Goal: Information Seeking & Learning: Understand process/instructions

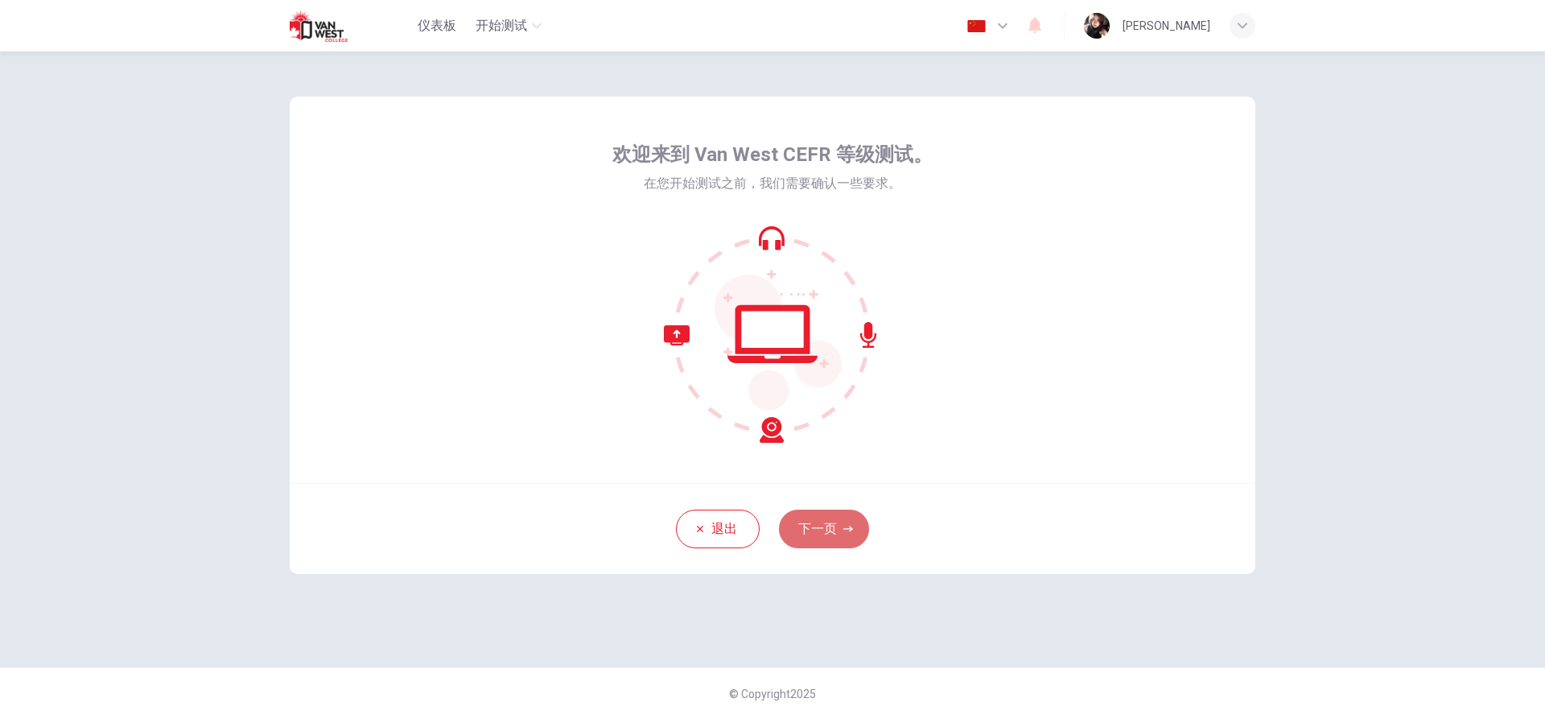
click at [852, 534] on button "下一页" at bounding box center [824, 528] width 90 height 39
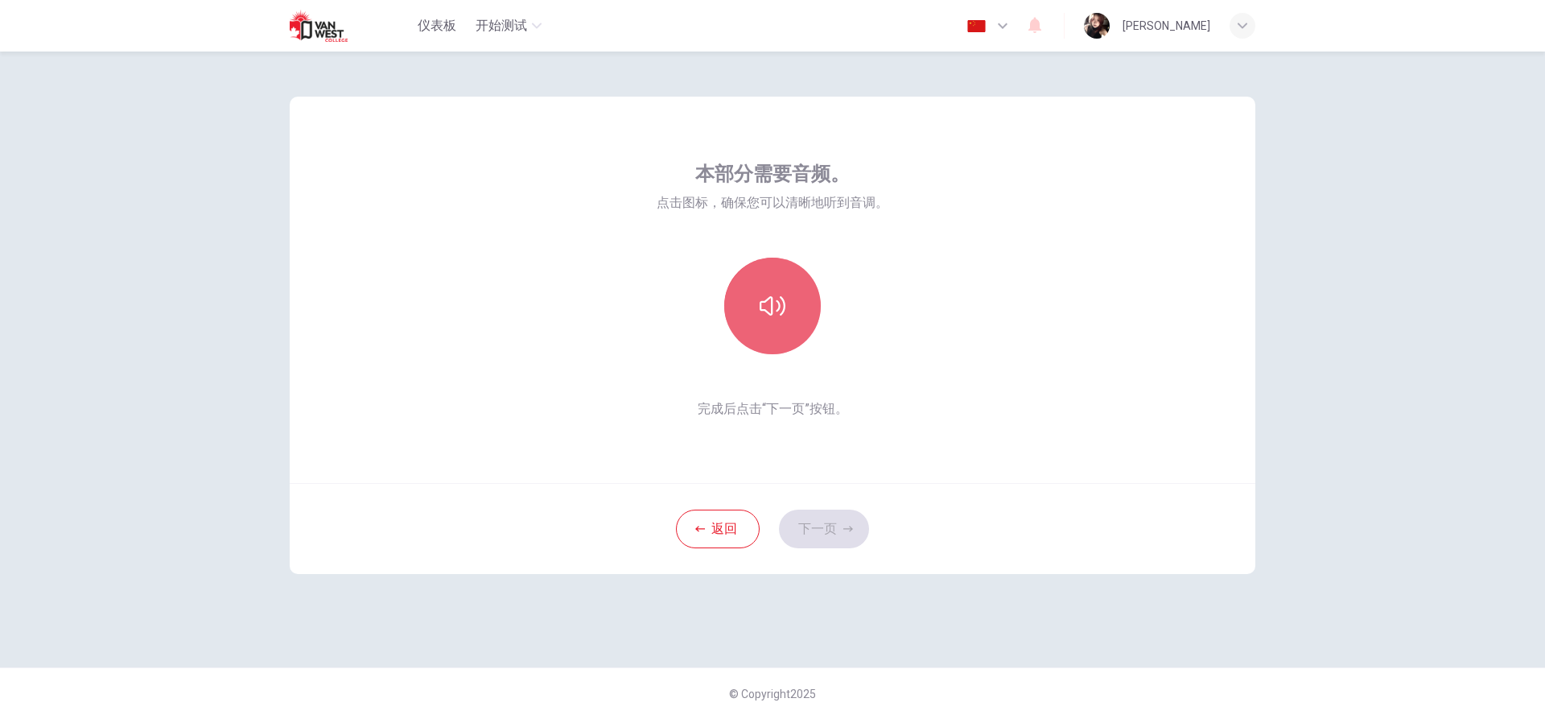
click at [781, 332] on button "button" at bounding box center [772, 306] width 97 height 97
click at [1153, 583] on div "本部分需要音频。 点击图标，确保您可以清晰地听到音调。 完成后点击“下一页”按钮。 返回 下一页" at bounding box center [772, 360] width 1017 height 616
click at [1065, 645] on div "本部分需要音频。 点击图标，确保您可以清晰地听到音调。 完成后点击“下一页”按钮。 返回 下一页" at bounding box center [772, 360] width 1017 height 616
click at [1107, 640] on div "本部分需要音频。 点击图标，确保您可以清晰地听到音调。 完成后点击“下一页”按钮。 返回 下一页" at bounding box center [772, 360] width 1017 height 616
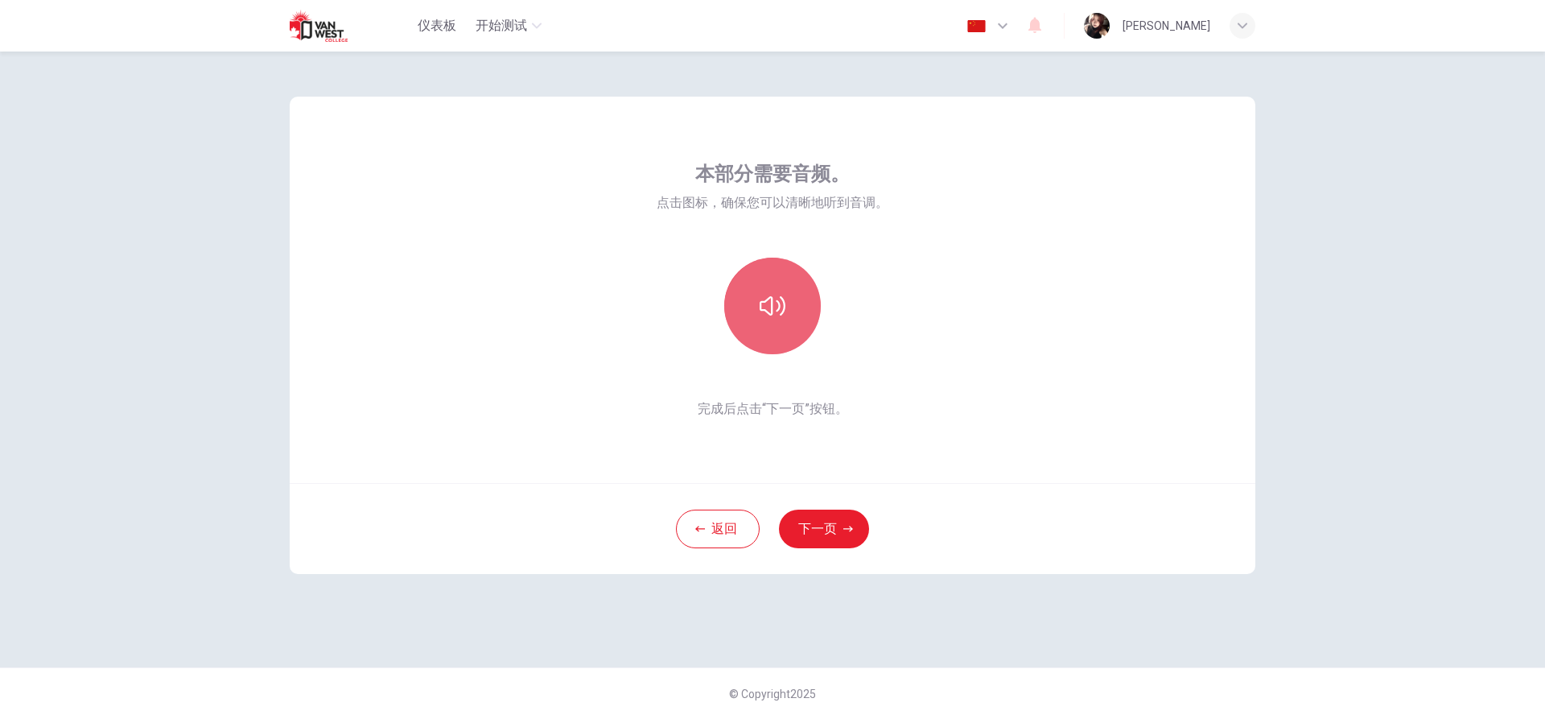
click at [748, 311] on button "button" at bounding box center [772, 306] width 97 height 97
click at [748, 310] on button "button" at bounding box center [772, 306] width 97 height 97
click at [749, 312] on button "button" at bounding box center [772, 306] width 97 height 97
click at [779, 299] on icon "button" at bounding box center [773, 306] width 26 height 26
click at [806, 307] on button "button" at bounding box center [772, 306] width 97 height 97
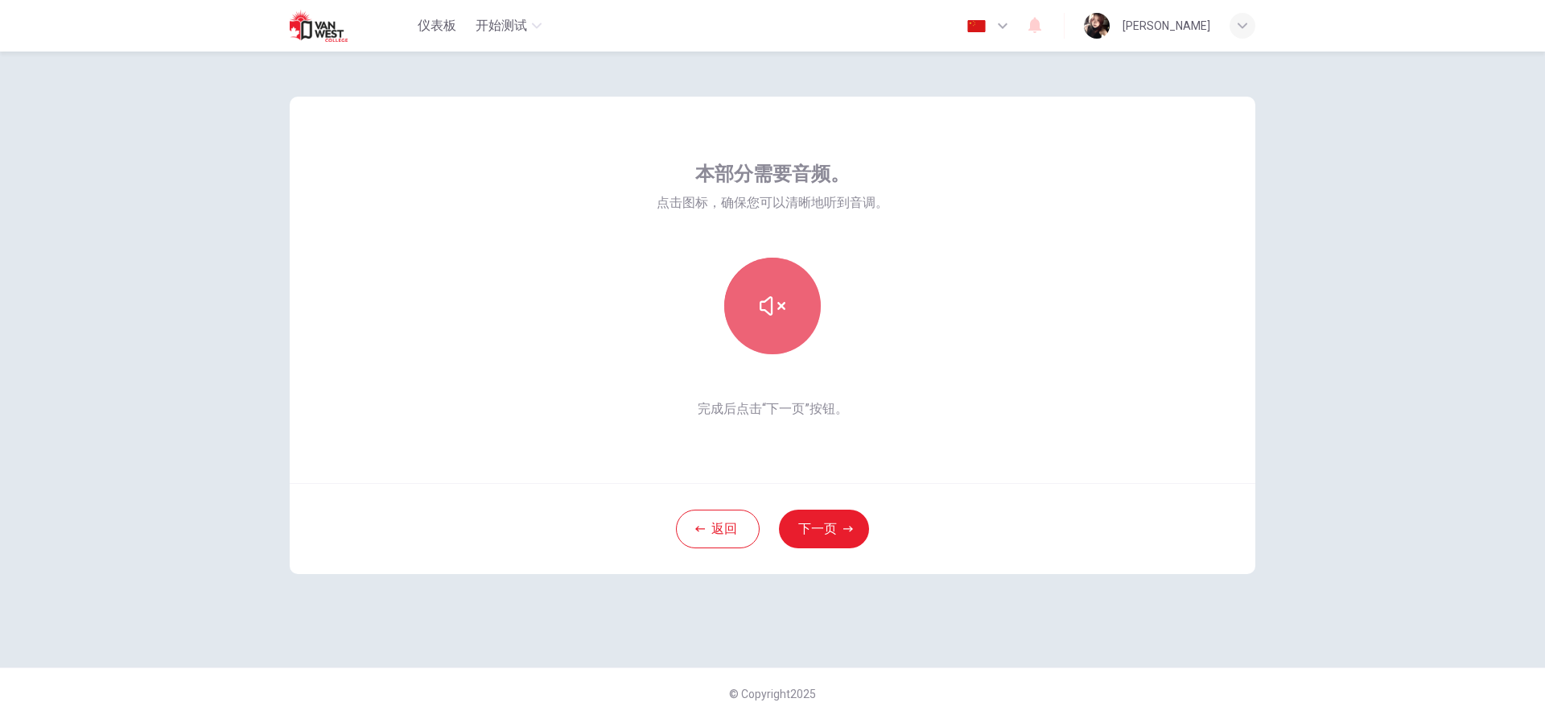
click at [806, 307] on button "button" at bounding box center [772, 306] width 97 height 97
click at [773, 320] on button "button" at bounding box center [772, 306] width 97 height 97
click at [807, 312] on button "button" at bounding box center [772, 306] width 97 height 97
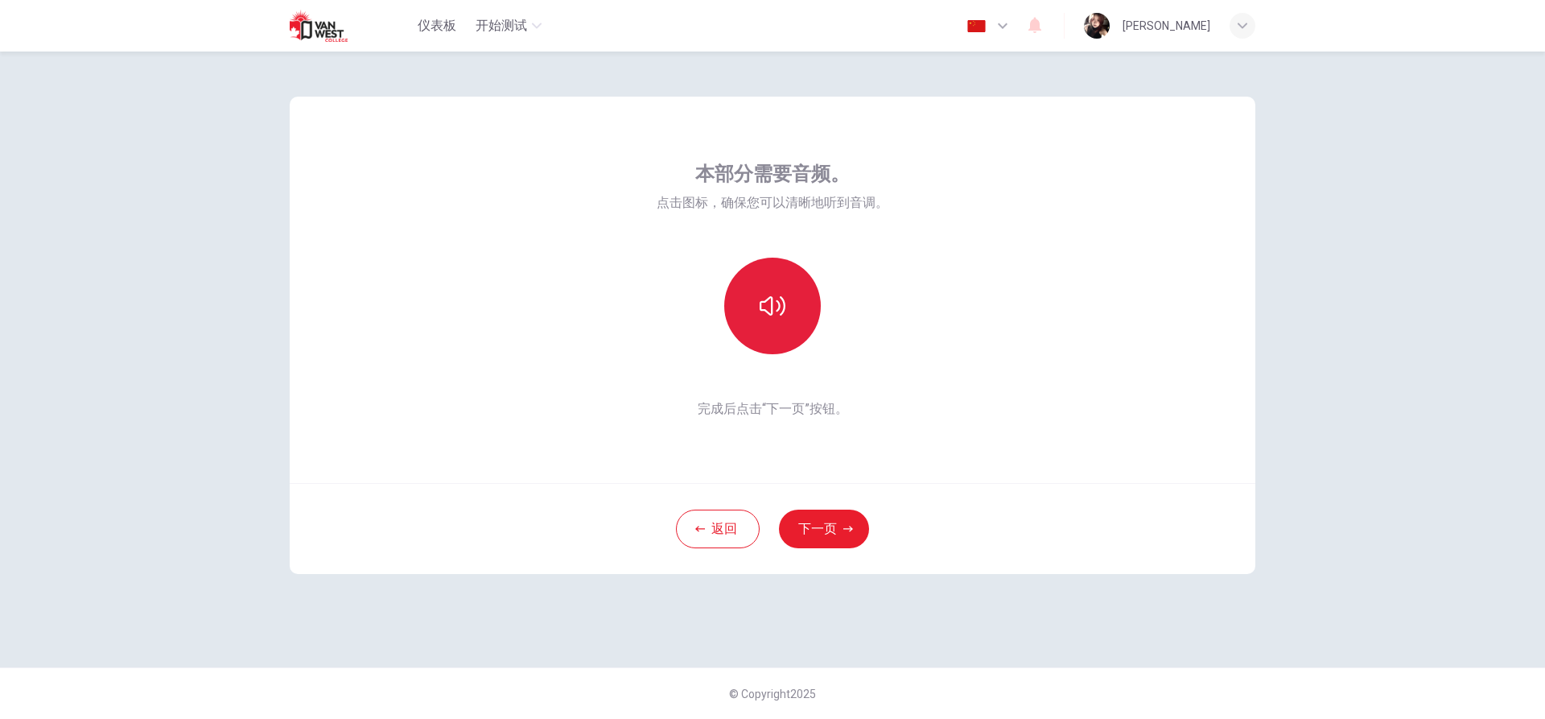
click at [777, 335] on button "button" at bounding box center [772, 306] width 97 height 97
click at [781, 319] on button "button" at bounding box center [772, 306] width 97 height 97
click at [776, 317] on icon "button" at bounding box center [773, 306] width 26 height 26
click at [1346, 609] on div "本部分需要音频。 点击图标，确保您可以清晰地听到音调。 完成后点击“下一页”按钮。 返回 下一页 © Copyright 2025" at bounding box center [772, 385] width 1545 height 667
click at [1345, 610] on div "本部分需要音频。 点击图标，确保您可以清晰地听到音调。 完成后点击“下一页”按钮。 返回 下一页 © Copyright 2025" at bounding box center [772, 385] width 1545 height 667
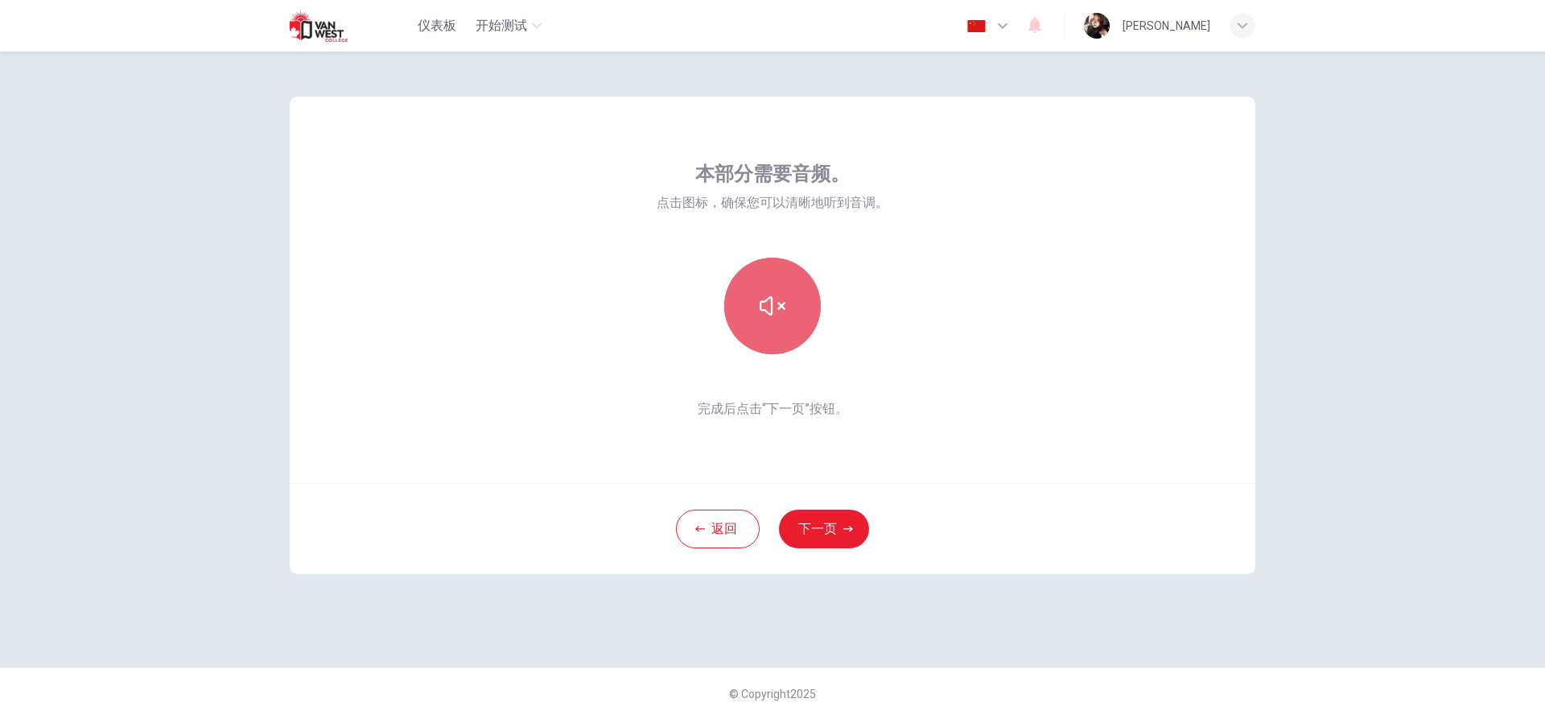
click at [792, 272] on button "button" at bounding box center [772, 306] width 97 height 97
click at [764, 311] on icon "button" at bounding box center [773, 306] width 26 height 26
click at [1124, 570] on div "返回 下一页" at bounding box center [773, 528] width 966 height 91
click at [802, 523] on button "下一页" at bounding box center [824, 528] width 90 height 39
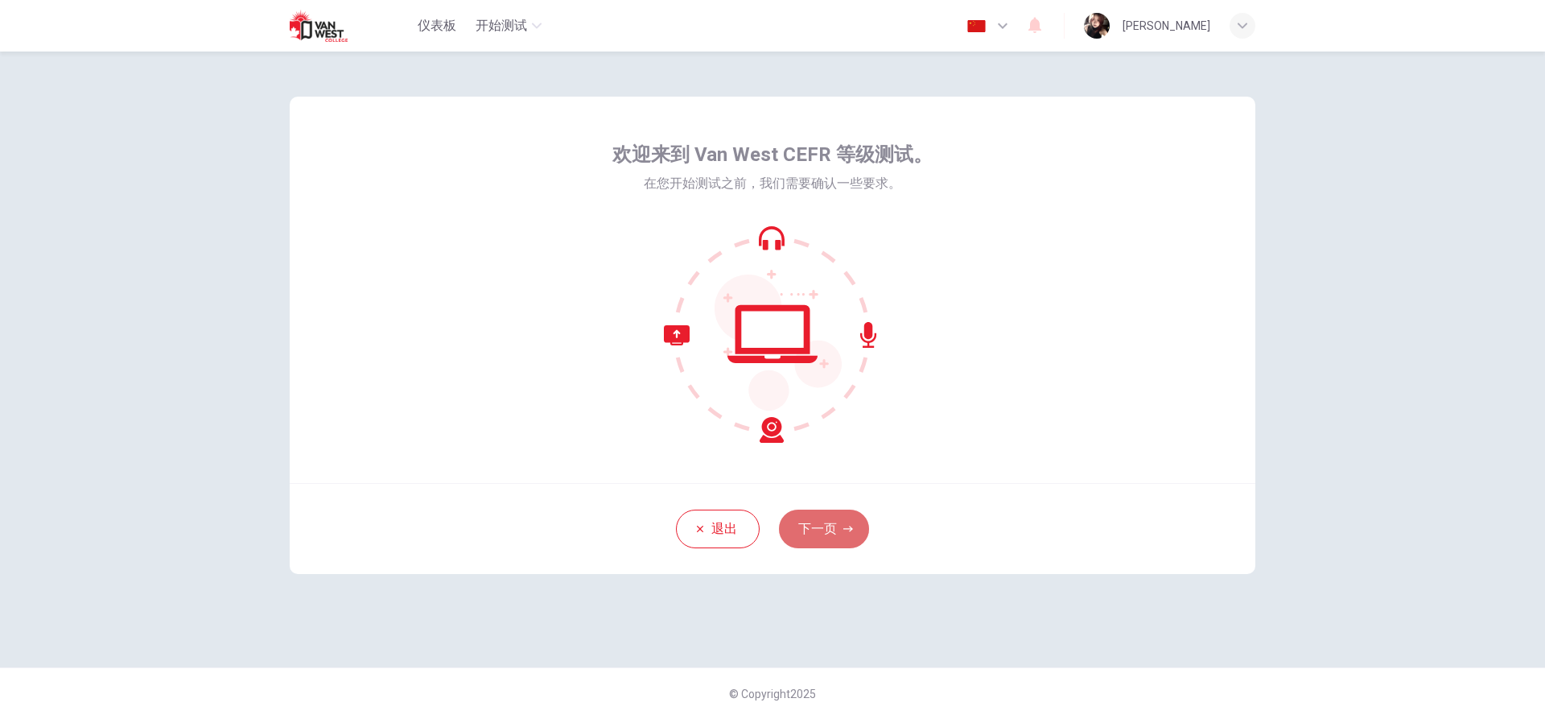
click at [821, 522] on button "下一页" at bounding box center [824, 528] width 90 height 39
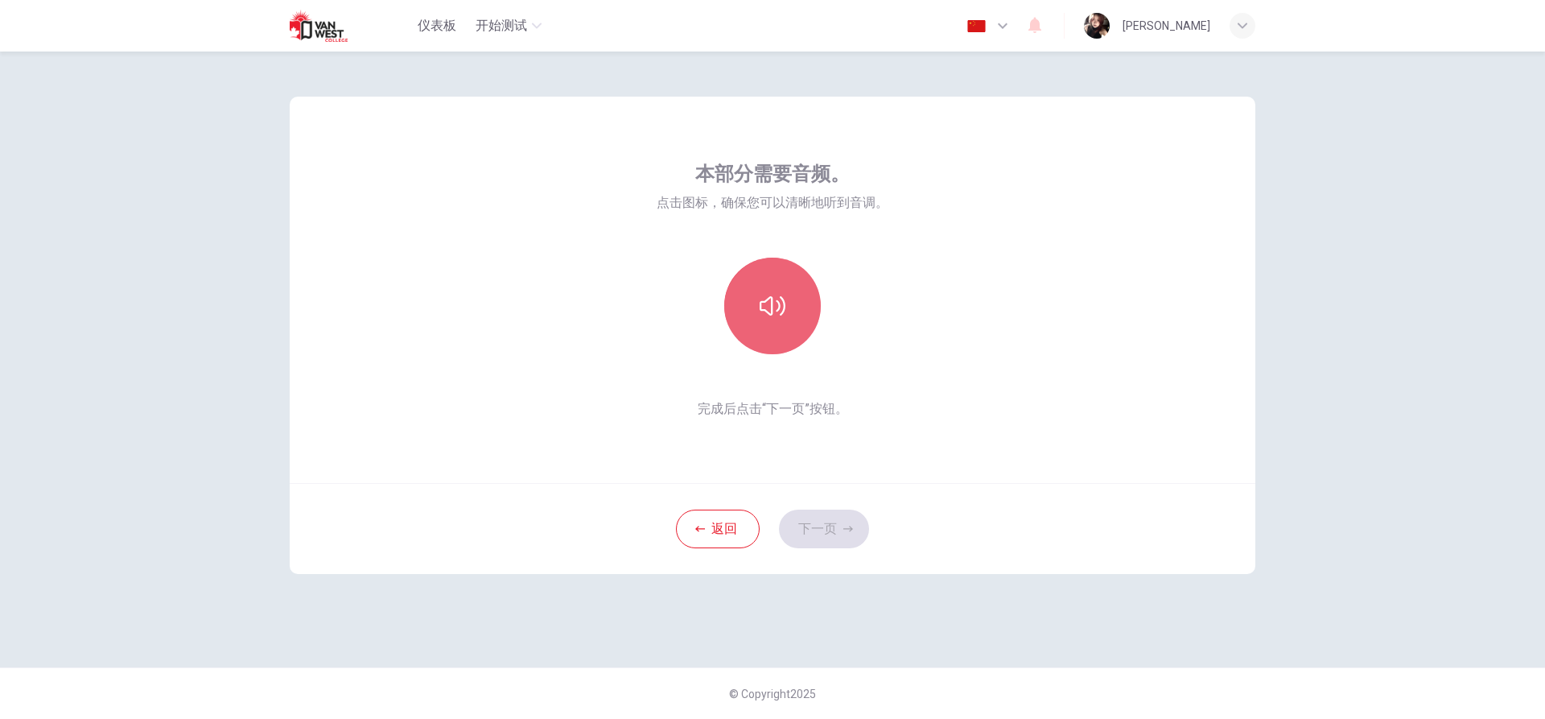
click at [736, 299] on button "button" at bounding box center [772, 306] width 97 height 97
click at [834, 525] on button "下一页" at bounding box center [824, 528] width 90 height 39
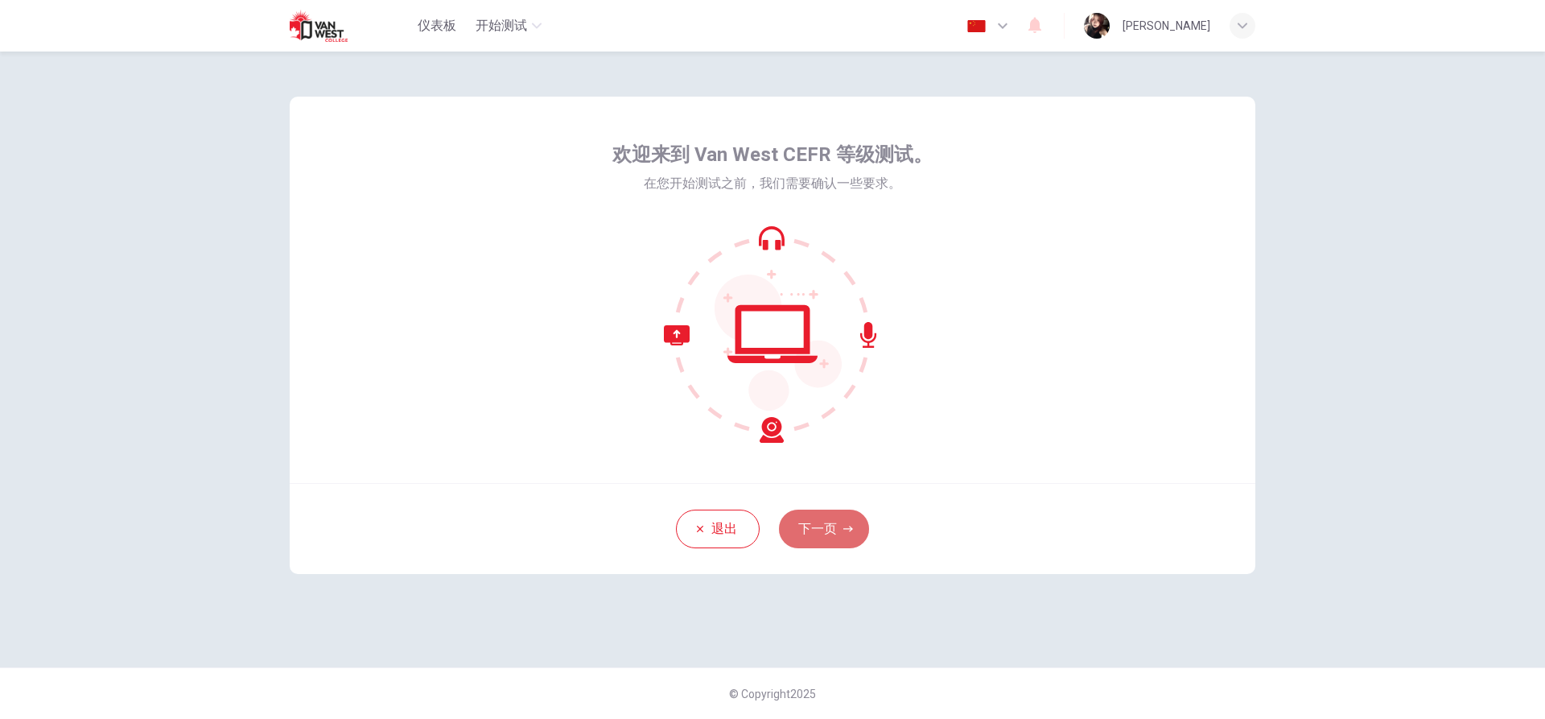
click at [837, 513] on button "下一页" at bounding box center [824, 528] width 90 height 39
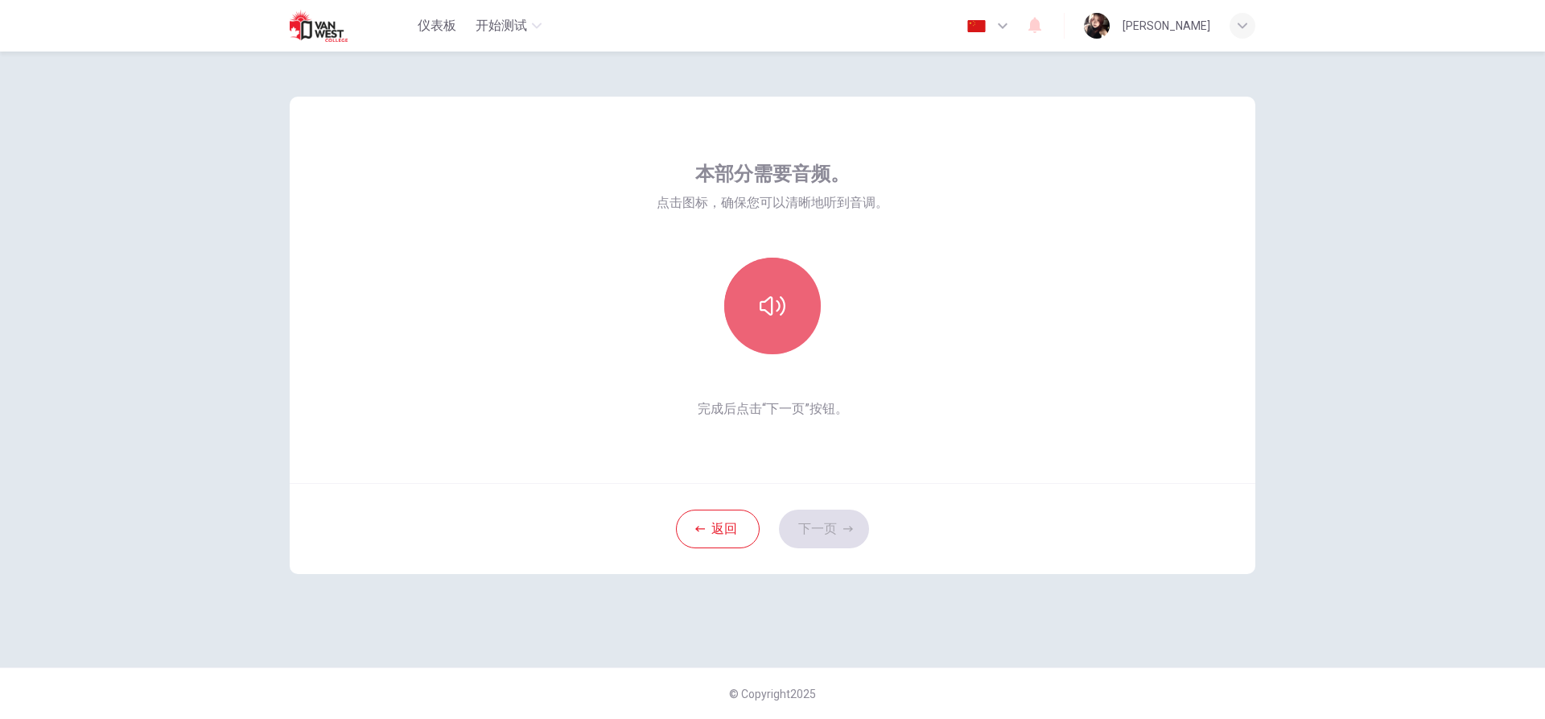
click at [781, 325] on button "button" at bounding box center [772, 306] width 97 height 97
click at [838, 544] on button "下一页" at bounding box center [824, 528] width 90 height 39
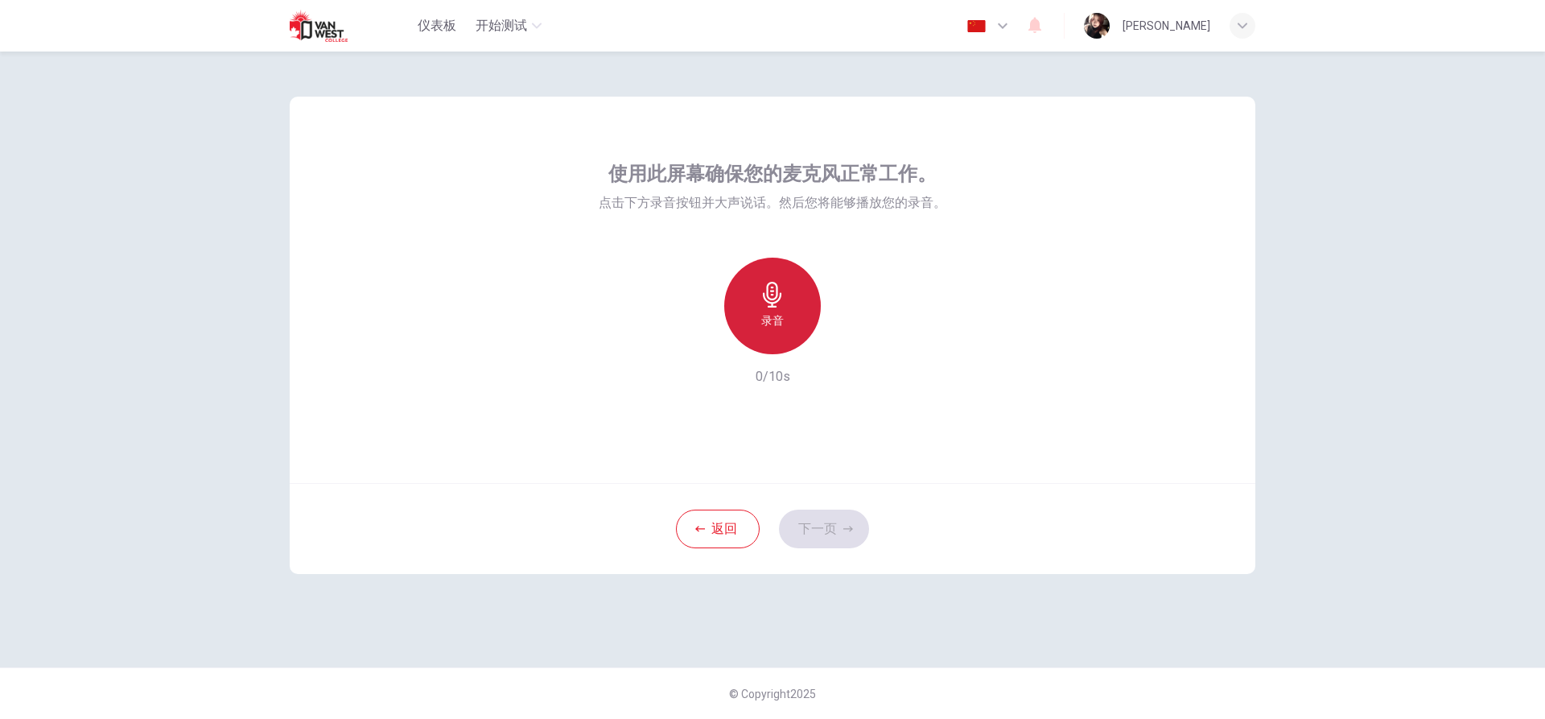
click at [765, 291] on icon "button" at bounding box center [773, 295] width 26 height 26
click at [781, 304] on icon "button" at bounding box center [773, 295] width 26 height 26
click at [843, 345] on icon "button" at bounding box center [847, 341] width 16 height 16
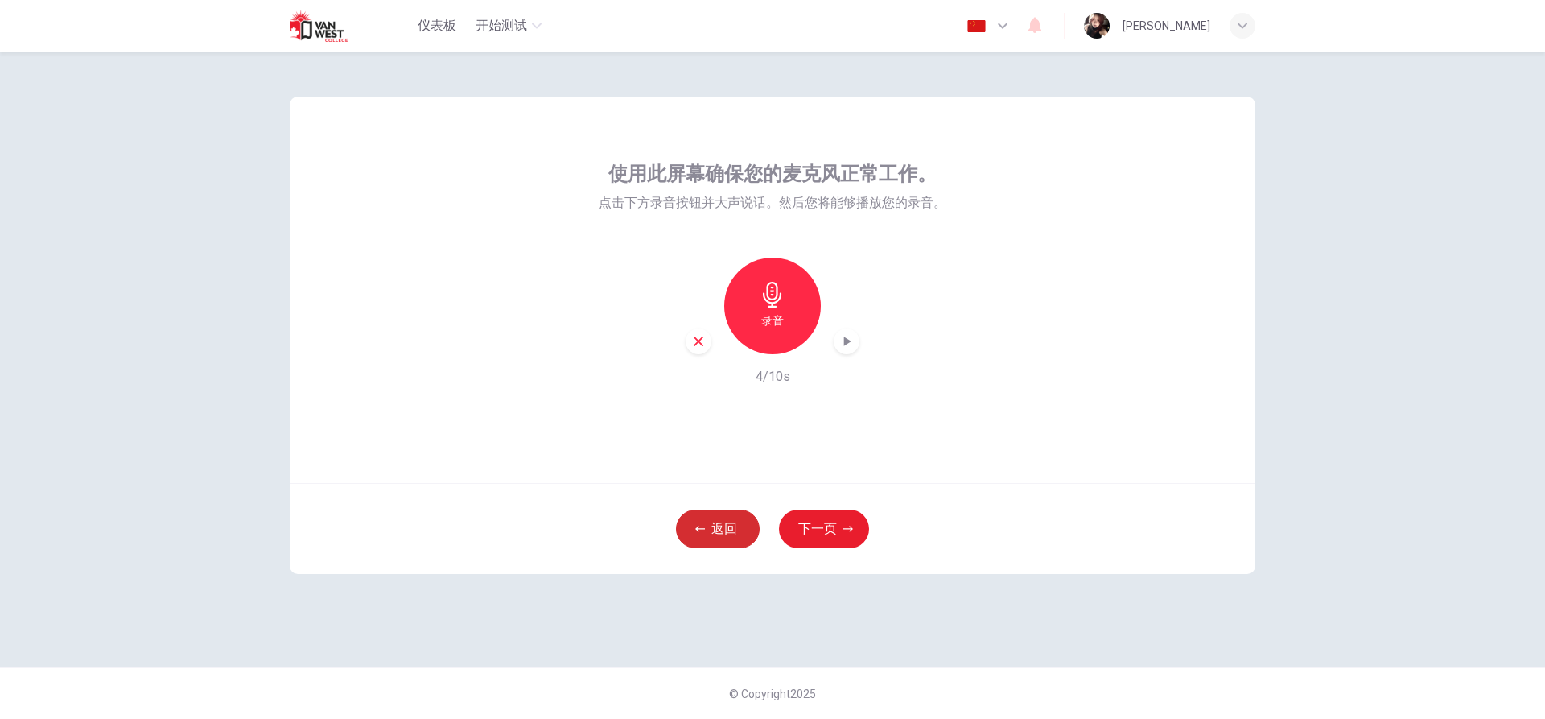
click at [706, 531] on button "返回" at bounding box center [718, 528] width 84 height 39
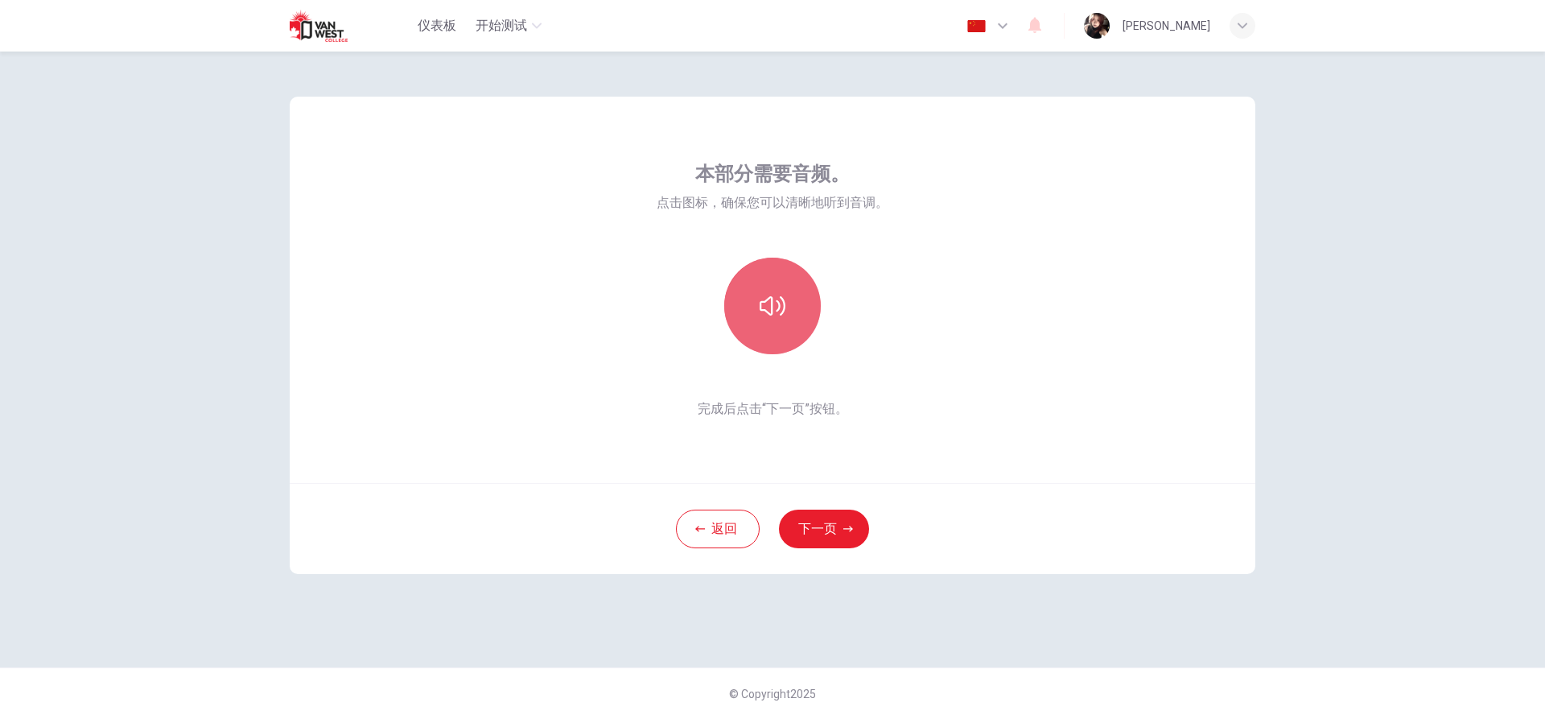
click at [756, 307] on button "button" at bounding box center [772, 306] width 97 height 97
click at [780, 521] on button "下一页" at bounding box center [824, 528] width 90 height 39
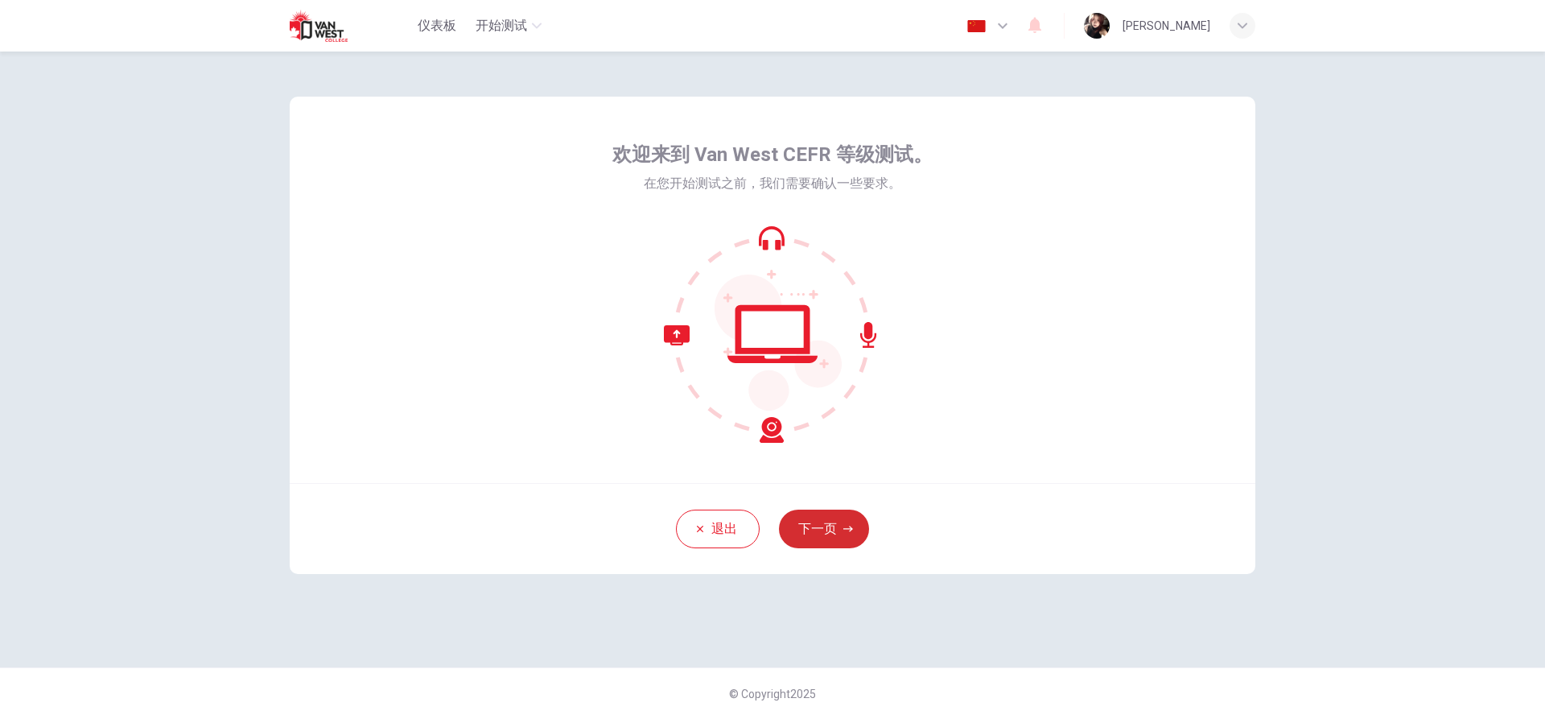
click at [844, 544] on button "下一页" at bounding box center [824, 528] width 90 height 39
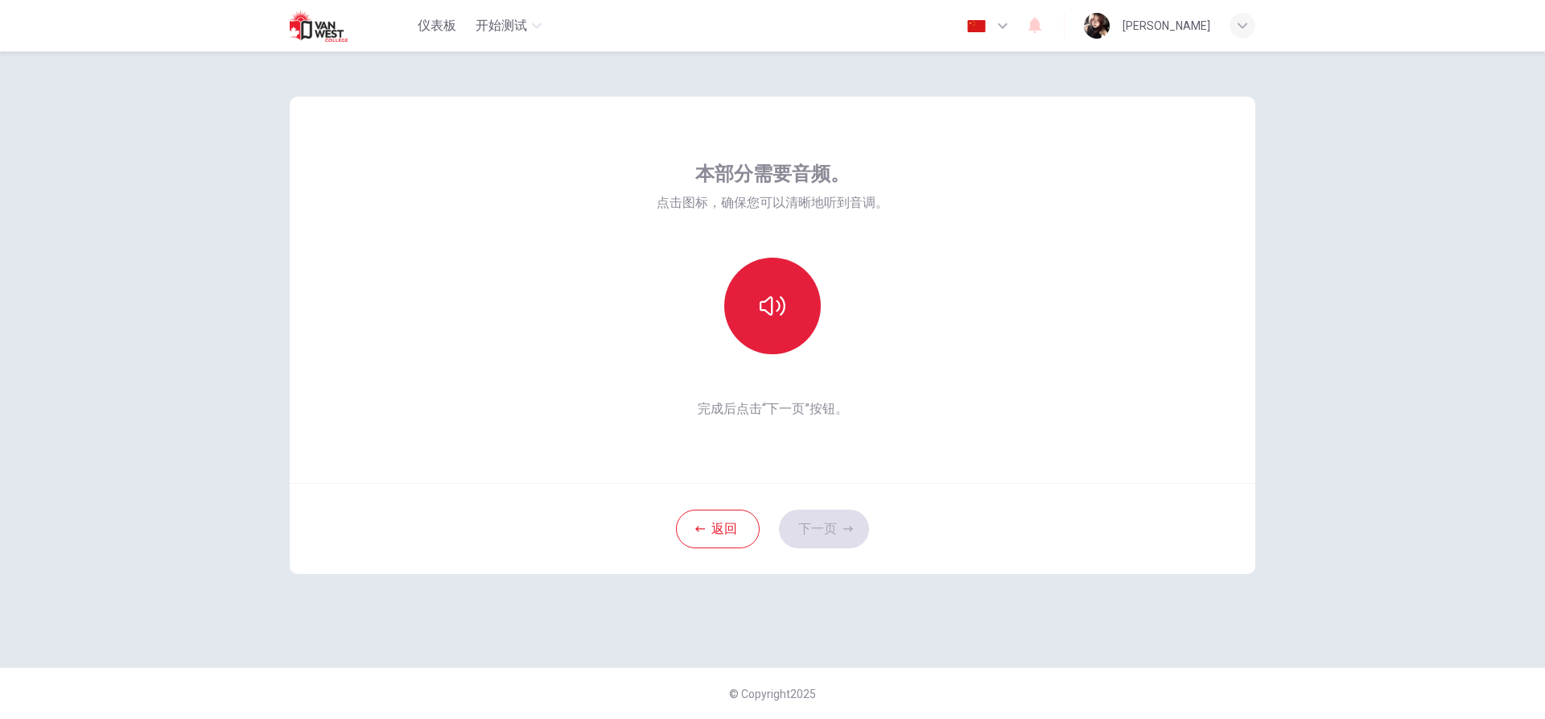
click at [769, 295] on icon "button" at bounding box center [773, 306] width 26 height 26
click at [843, 521] on button "下一页" at bounding box center [824, 528] width 90 height 39
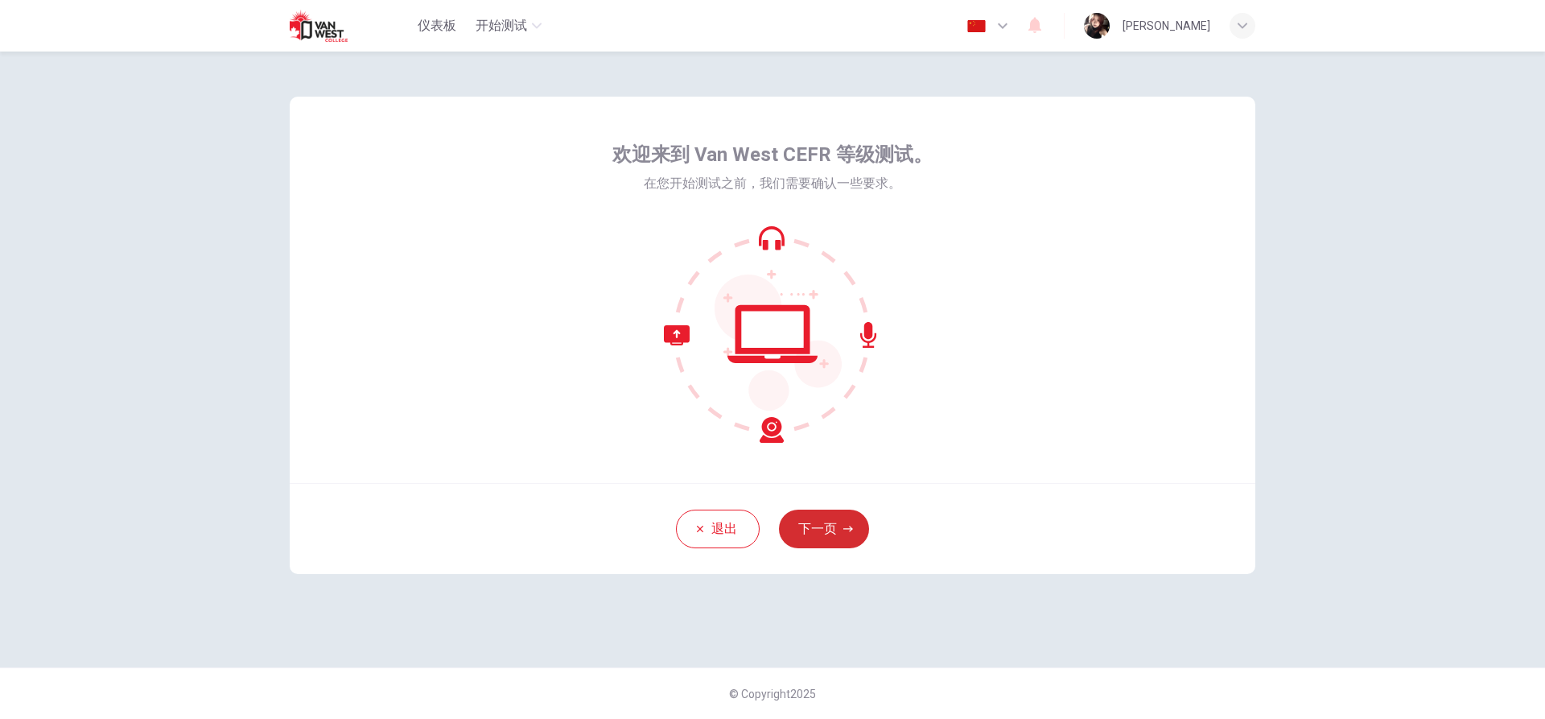
click at [815, 530] on button "下一页" at bounding box center [824, 528] width 90 height 39
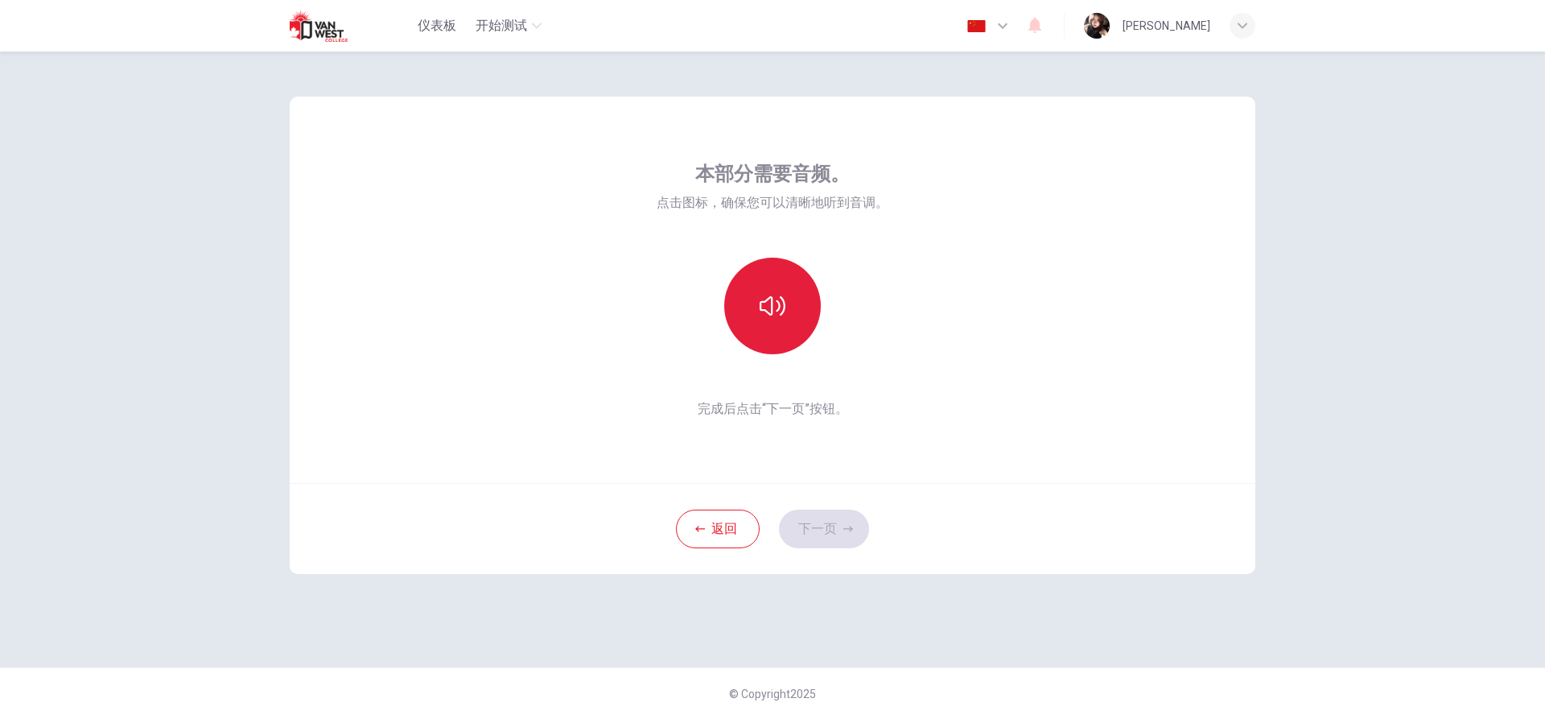
click at [769, 344] on button "button" at bounding box center [772, 306] width 97 height 97
click at [813, 536] on button "下一页" at bounding box center [824, 528] width 90 height 39
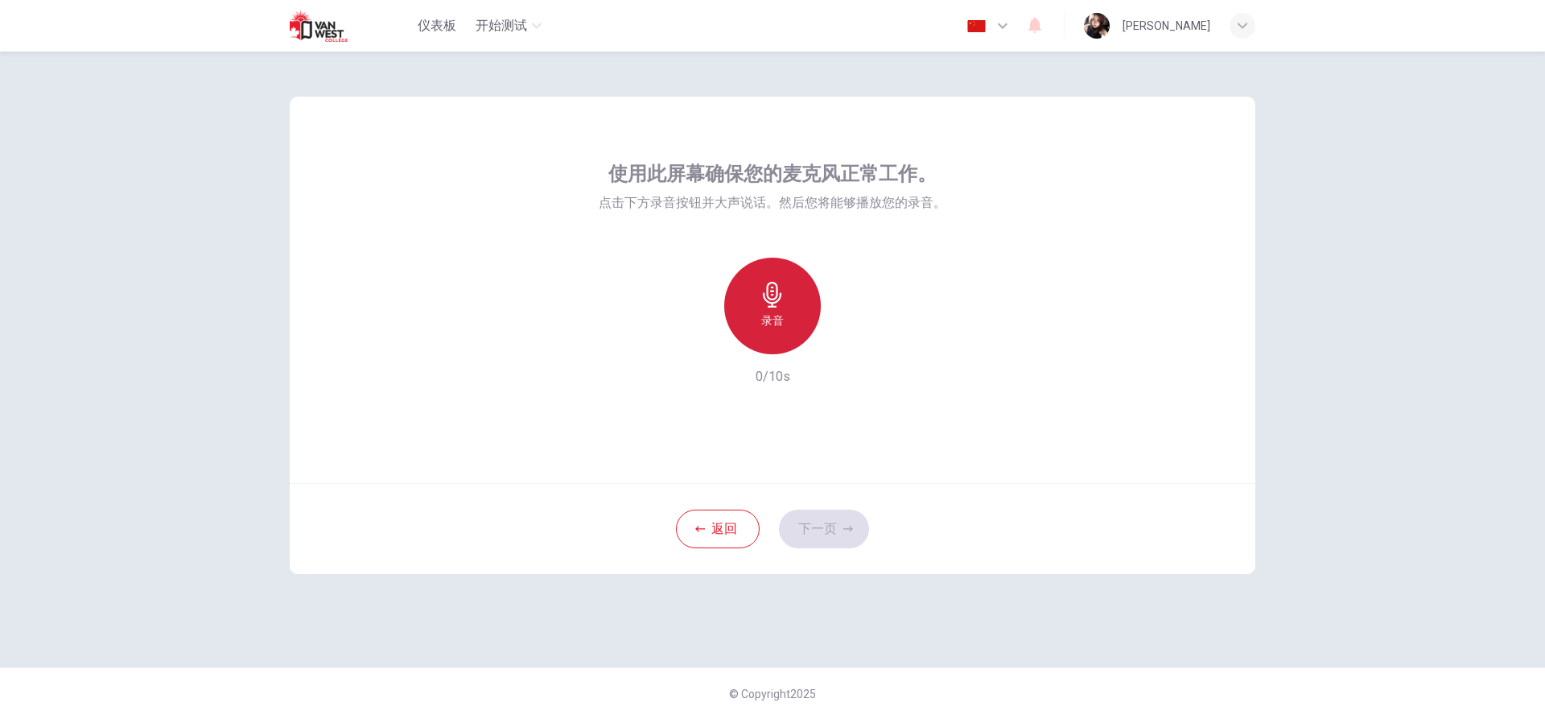
click at [757, 305] on div "录音" at bounding box center [772, 306] width 97 height 97
click at [781, 287] on icon "button" at bounding box center [773, 295] width 26 height 26
click at [834, 339] on div "button" at bounding box center [847, 341] width 26 height 26
click at [706, 353] on div "录音" at bounding box center [773, 306] width 174 height 97
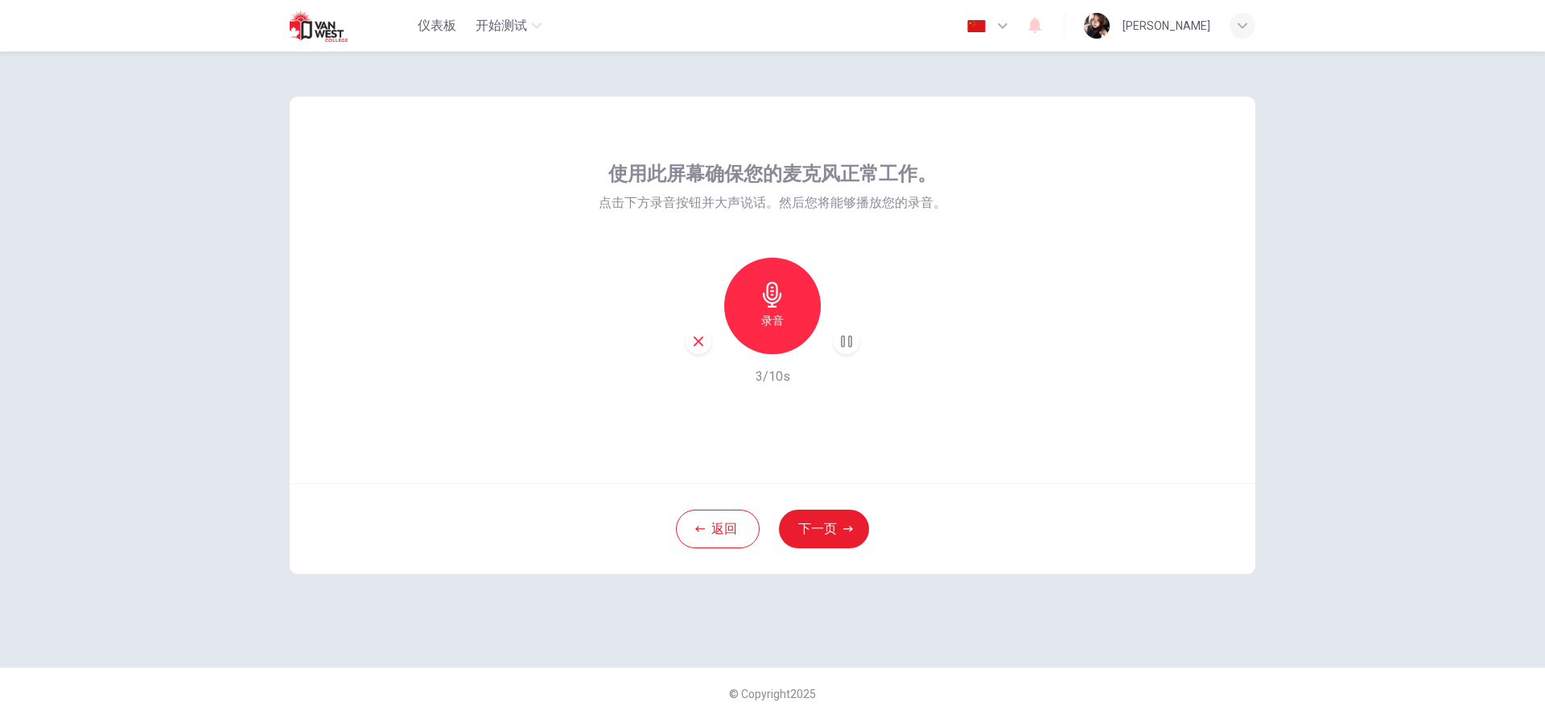
click at [703, 352] on div "button" at bounding box center [699, 341] width 26 height 26
click at [686, 504] on div "返回 下一页" at bounding box center [773, 528] width 966 height 91
click at [715, 533] on button "返回" at bounding box center [718, 528] width 84 height 39
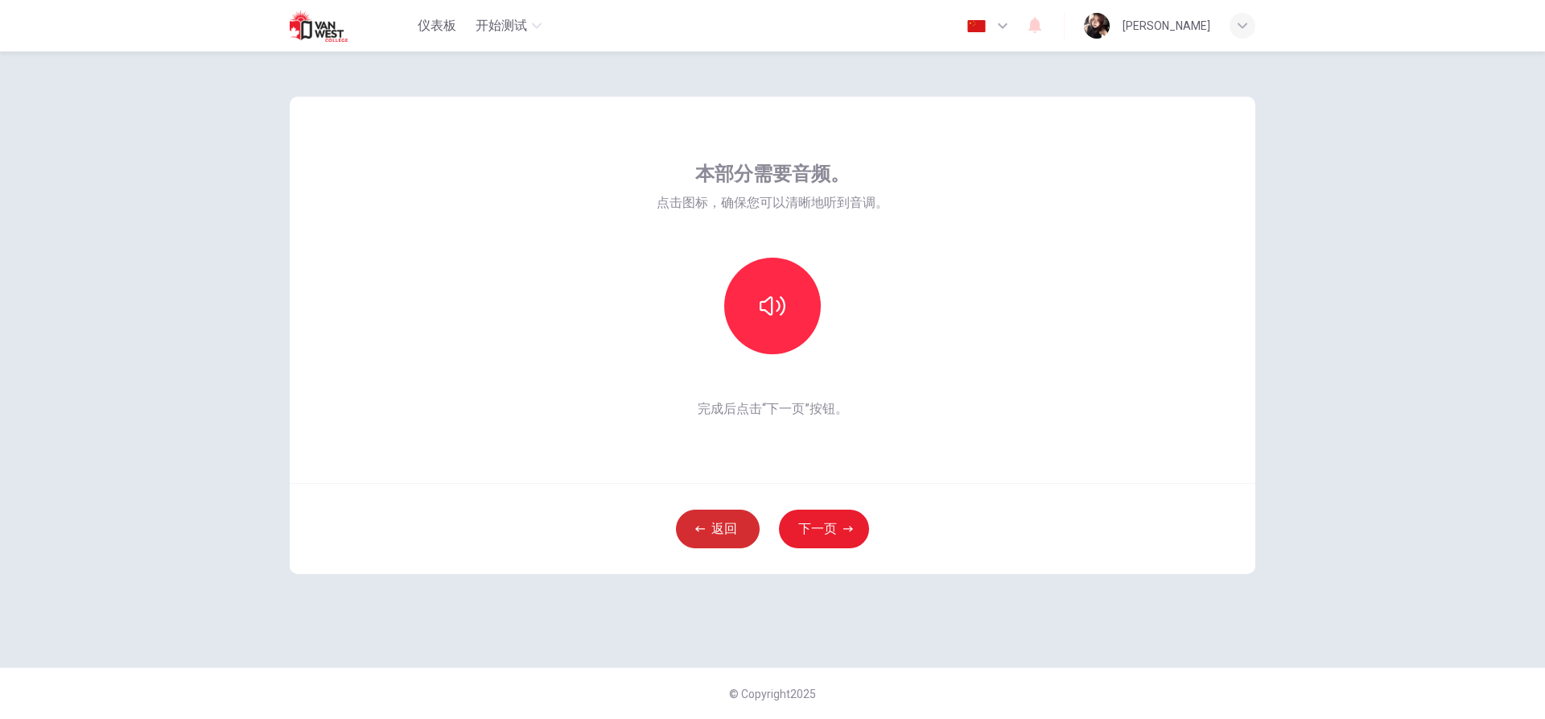
click at [715, 533] on button "返回" at bounding box center [718, 528] width 84 height 39
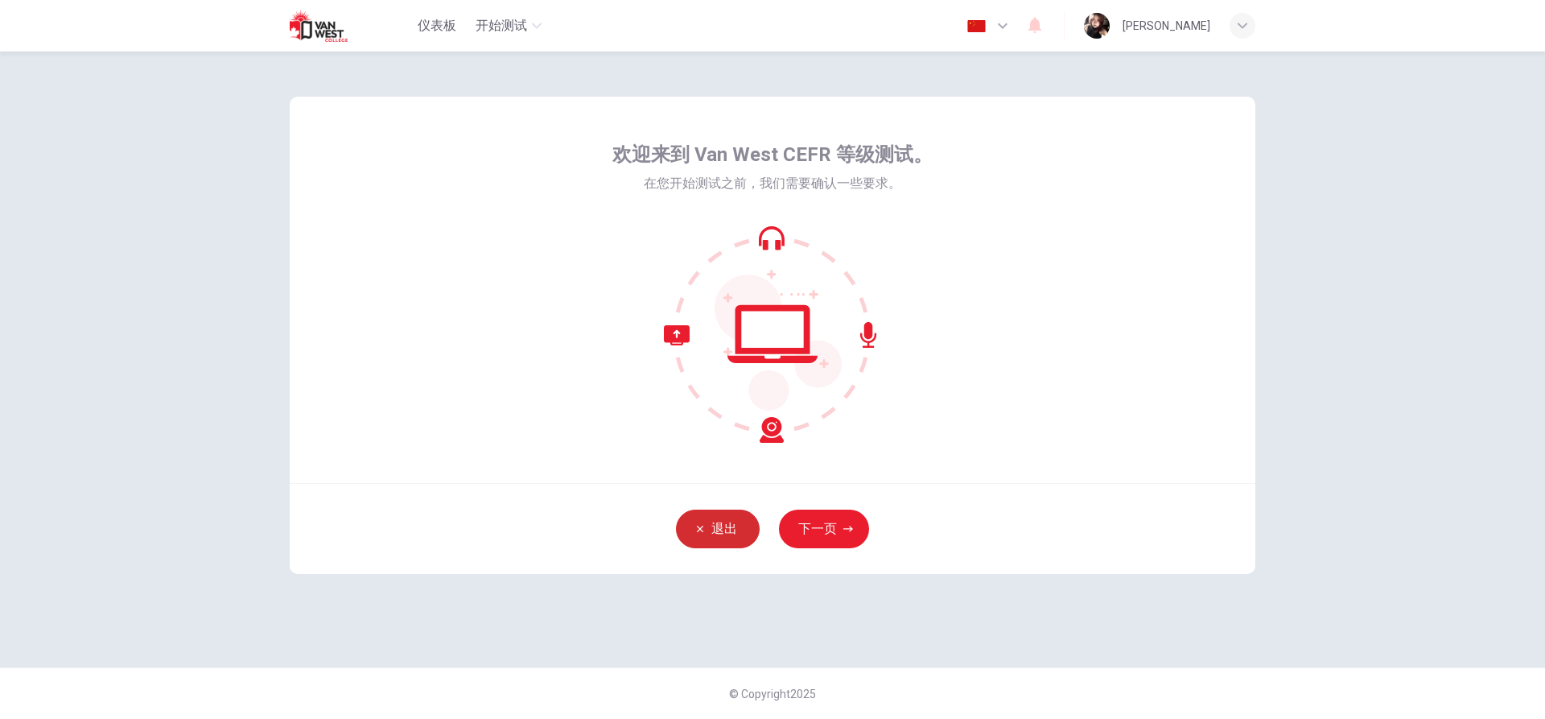
click at [715, 533] on button "退出" at bounding box center [718, 528] width 84 height 39
drag, startPoint x: 829, startPoint y: 524, endPoint x: 827, endPoint y: 532, distance: 8.2
click at [827, 530] on button "下一页" at bounding box center [824, 528] width 90 height 39
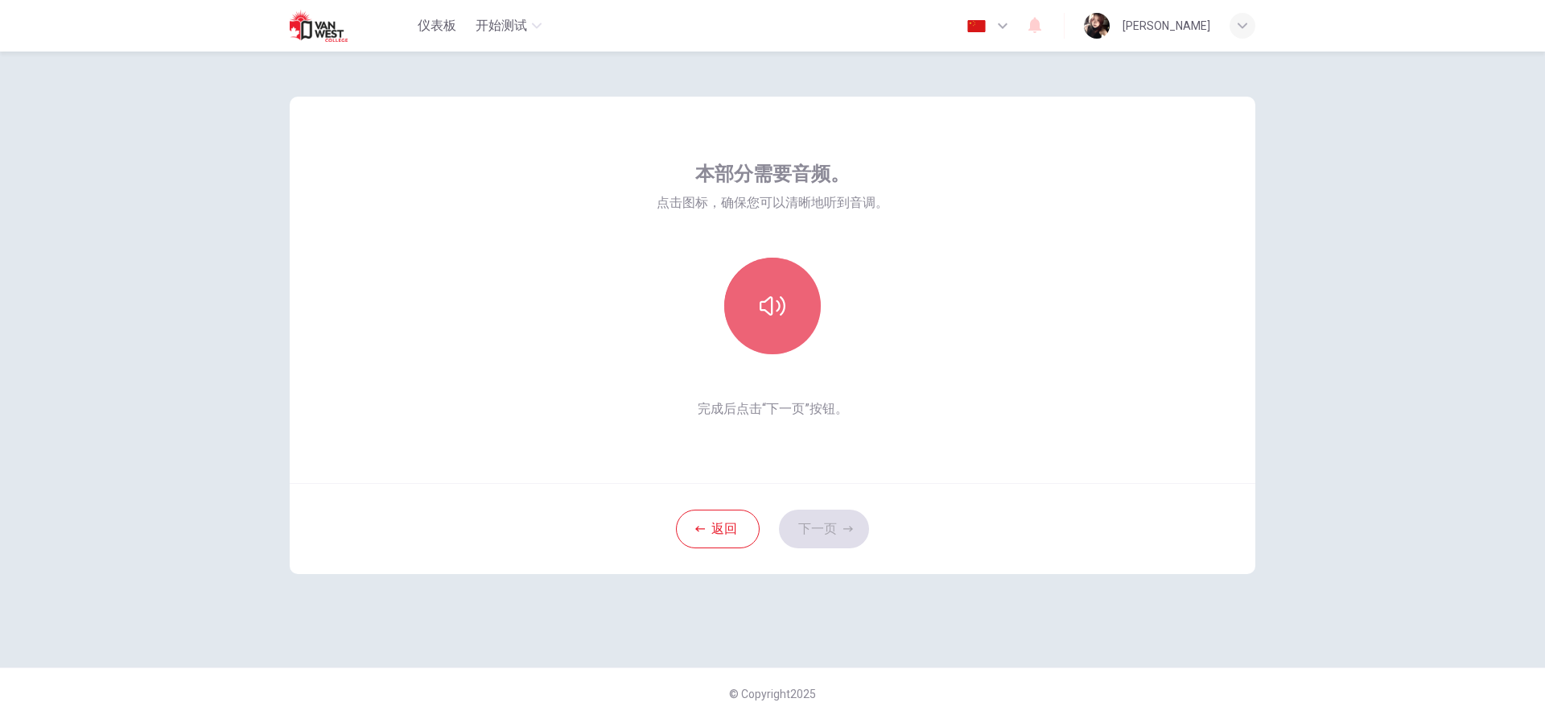
click at [779, 306] on icon "button" at bounding box center [773, 306] width 26 height 26
click at [810, 546] on button "下一页" at bounding box center [824, 528] width 90 height 39
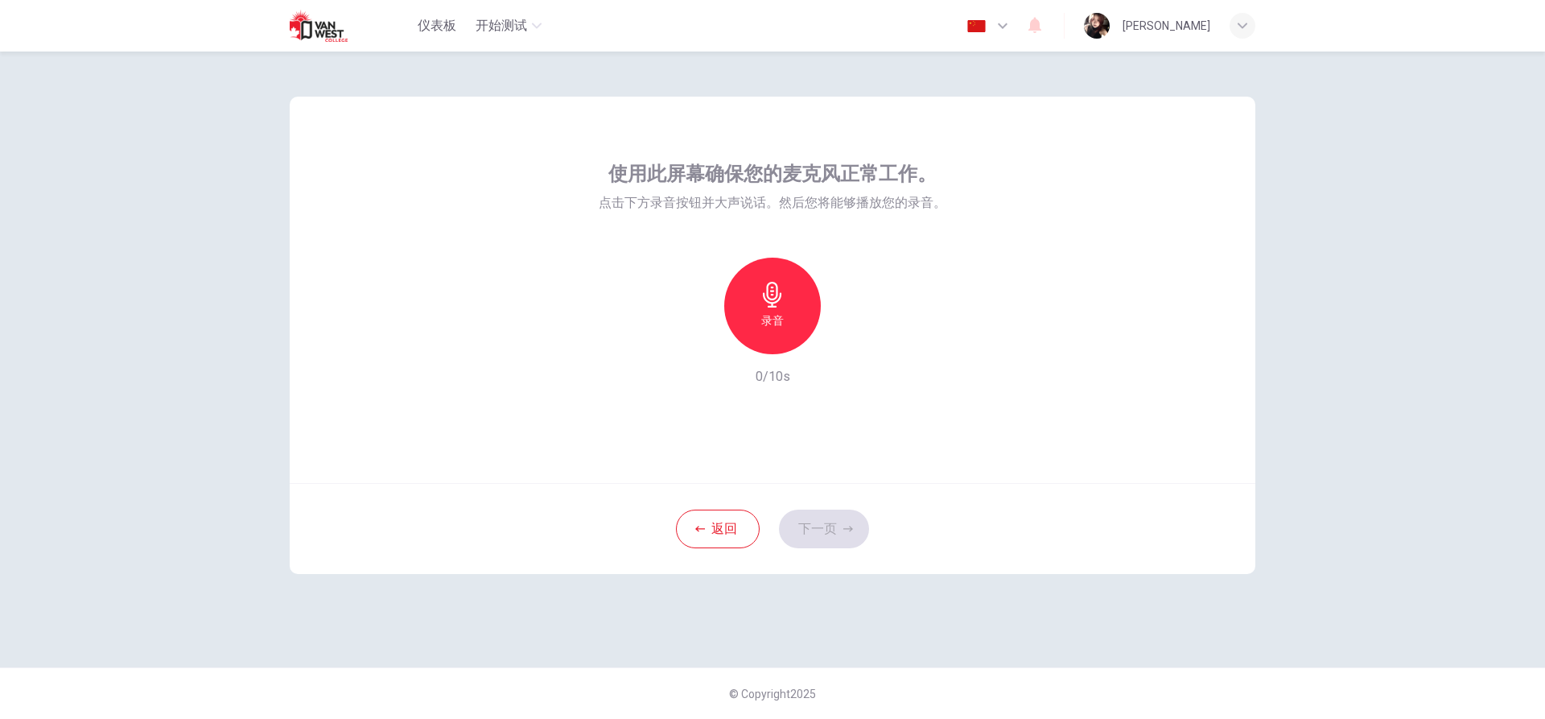
click at [789, 335] on div "录音" at bounding box center [772, 306] width 97 height 97
drag, startPoint x: 770, startPoint y: 290, endPoint x: 775, endPoint y: 299, distance: 10.8
click at [775, 298] on icon "button" at bounding box center [773, 295] width 26 height 26
click at [852, 337] on icon "button" at bounding box center [847, 341] width 16 height 16
click at [848, 341] on icon "button" at bounding box center [847, 341] width 7 height 10
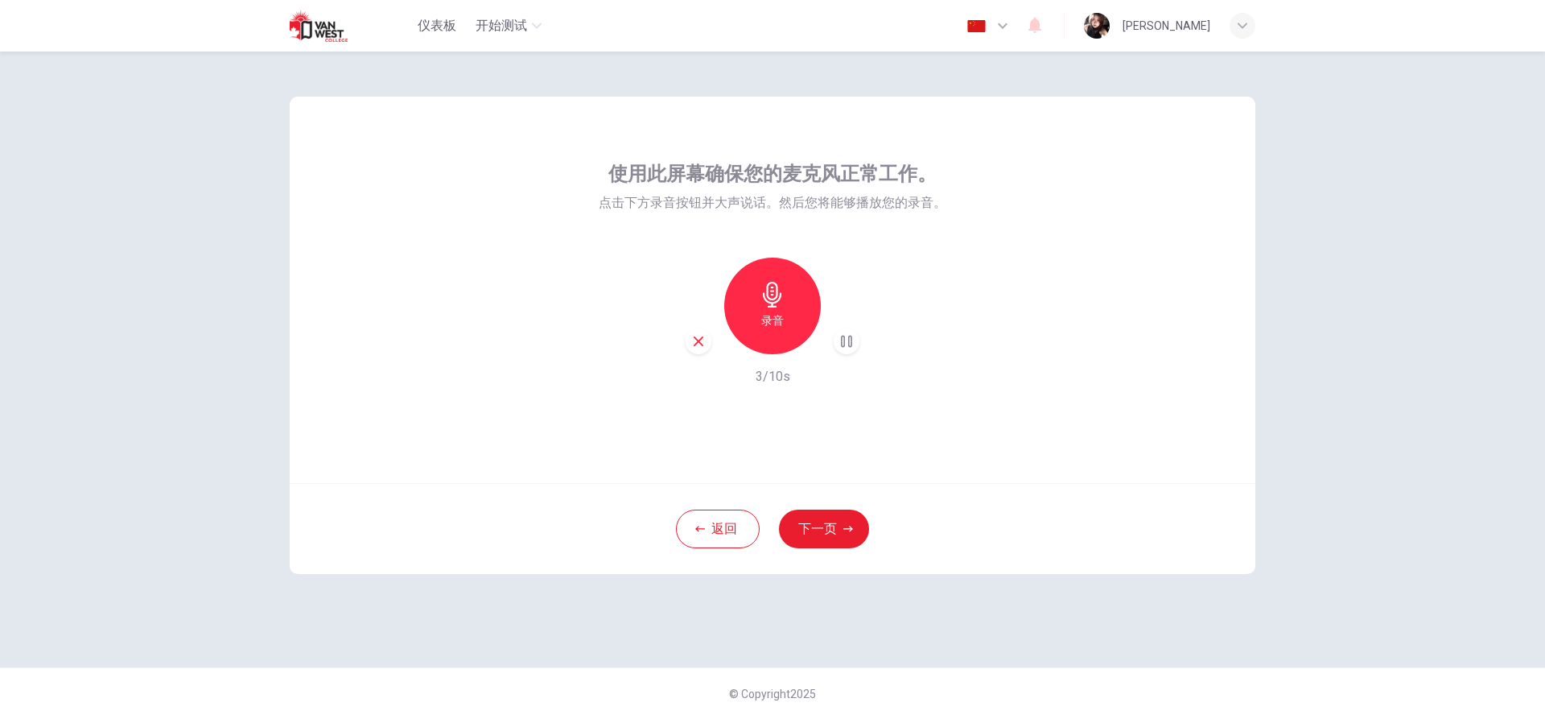
click at [776, 291] on icon "button" at bounding box center [773, 295] width 26 height 26
click at [770, 280] on div "停止" at bounding box center [772, 306] width 97 height 97
click at [849, 336] on icon "button" at bounding box center [847, 341] width 16 height 16
click at [855, 338] on div "button" at bounding box center [847, 341] width 26 height 26
click at [794, 319] on div "录音" at bounding box center [772, 306] width 97 height 97
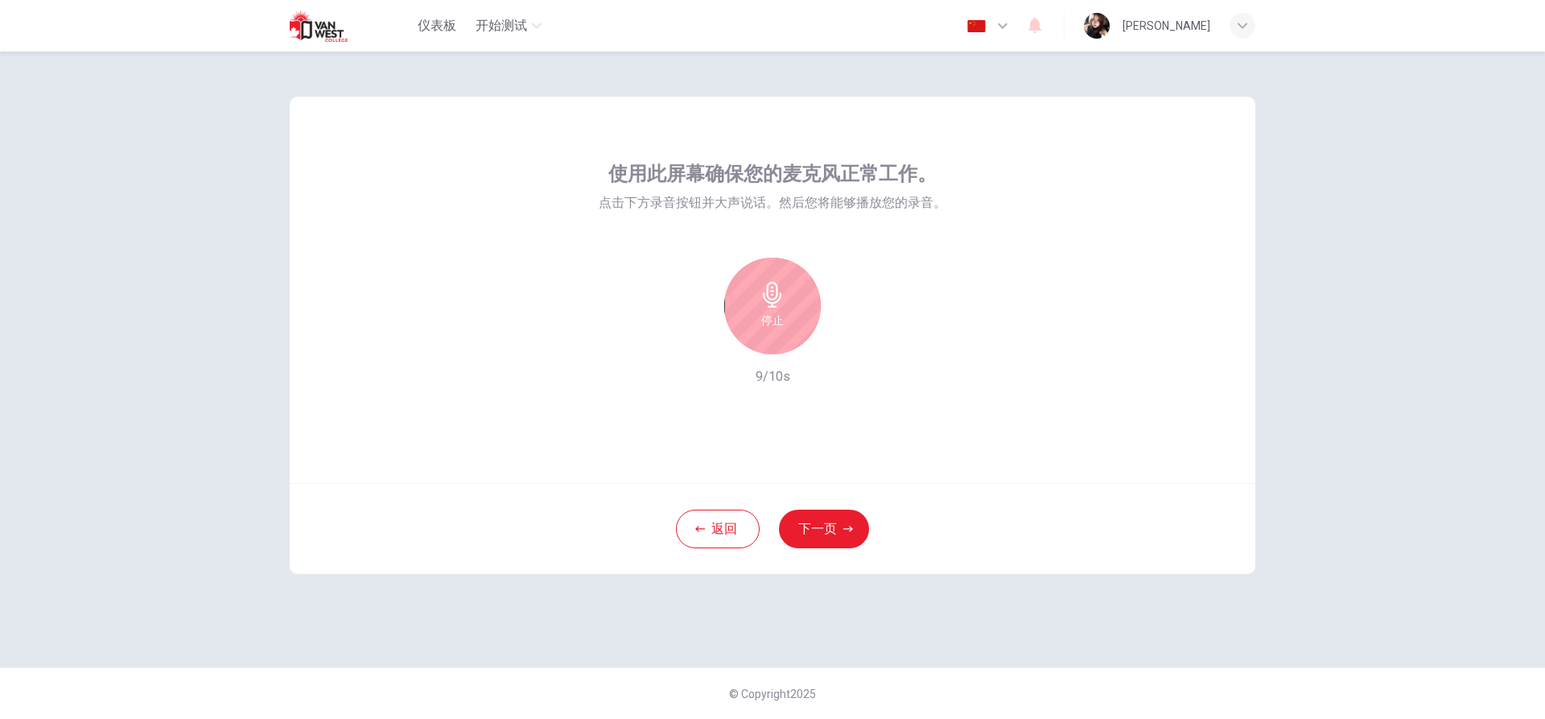
drag, startPoint x: 745, startPoint y: 308, endPoint x: 763, endPoint y: 305, distance: 18.0
click at [748, 306] on div "停止" at bounding box center [772, 306] width 97 height 97
click at [781, 320] on h6 "录音" at bounding box center [772, 320] width 23 height 19
click at [785, 308] on div "停止" at bounding box center [772, 306] width 97 height 97
click at [847, 342] on icon "button" at bounding box center [847, 341] width 7 height 10
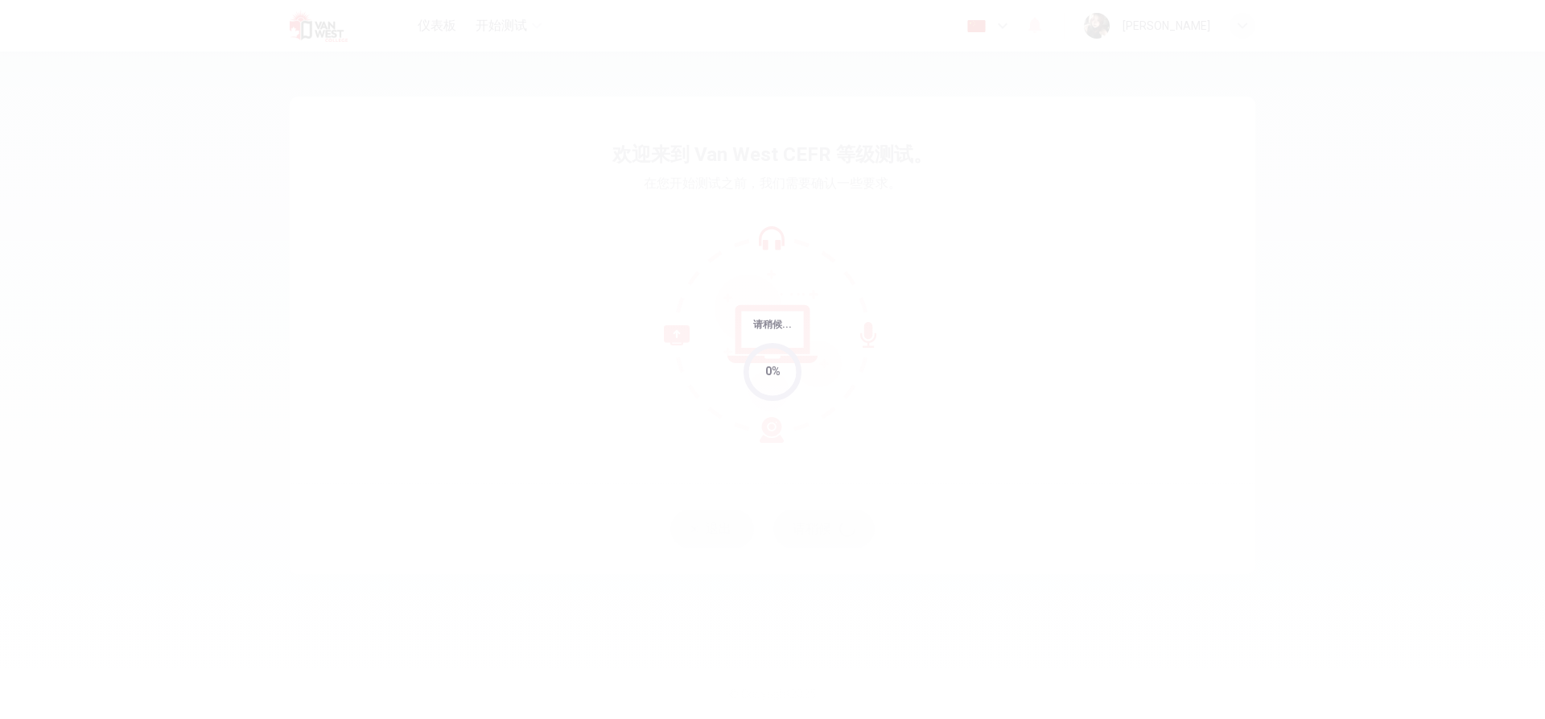
click at [832, 538] on div "请稍候... 0%" at bounding box center [772, 359] width 1545 height 719
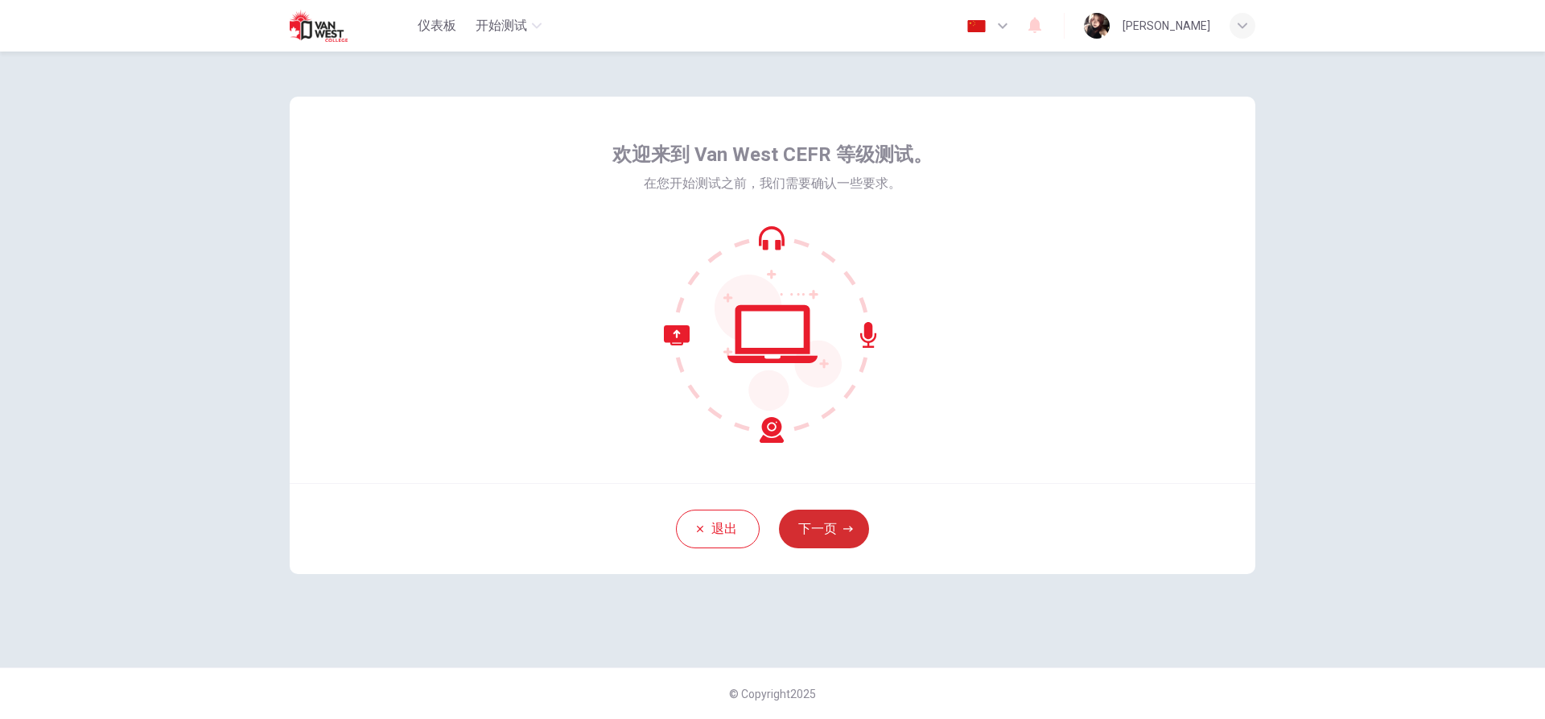
click at [827, 539] on button "下一页" at bounding box center [824, 528] width 90 height 39
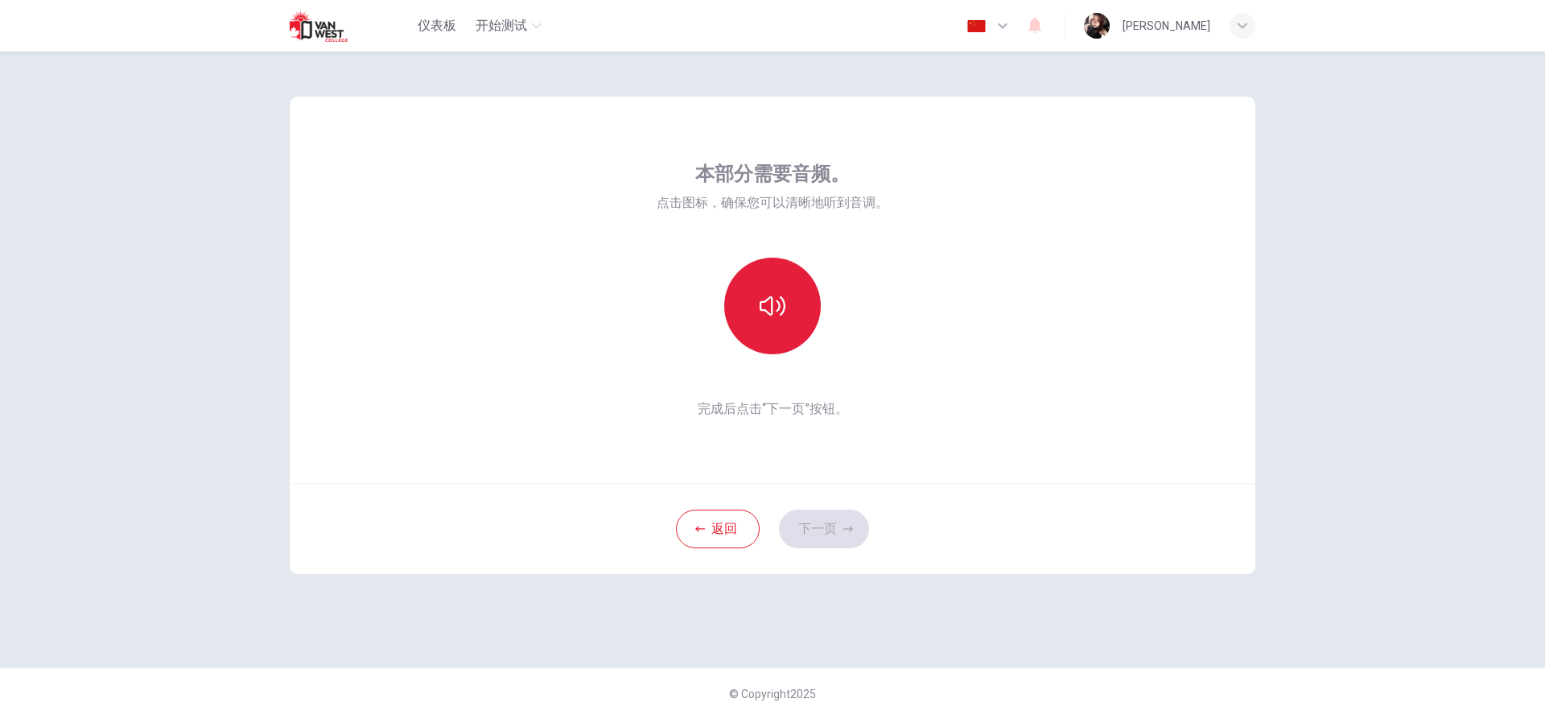
click at [777, 320] on button "button" at bounding box center [772, 306] width 97 height 97
click at [831, 525] on button "下一页" at bounding box center [824, 528] width 90 height 39
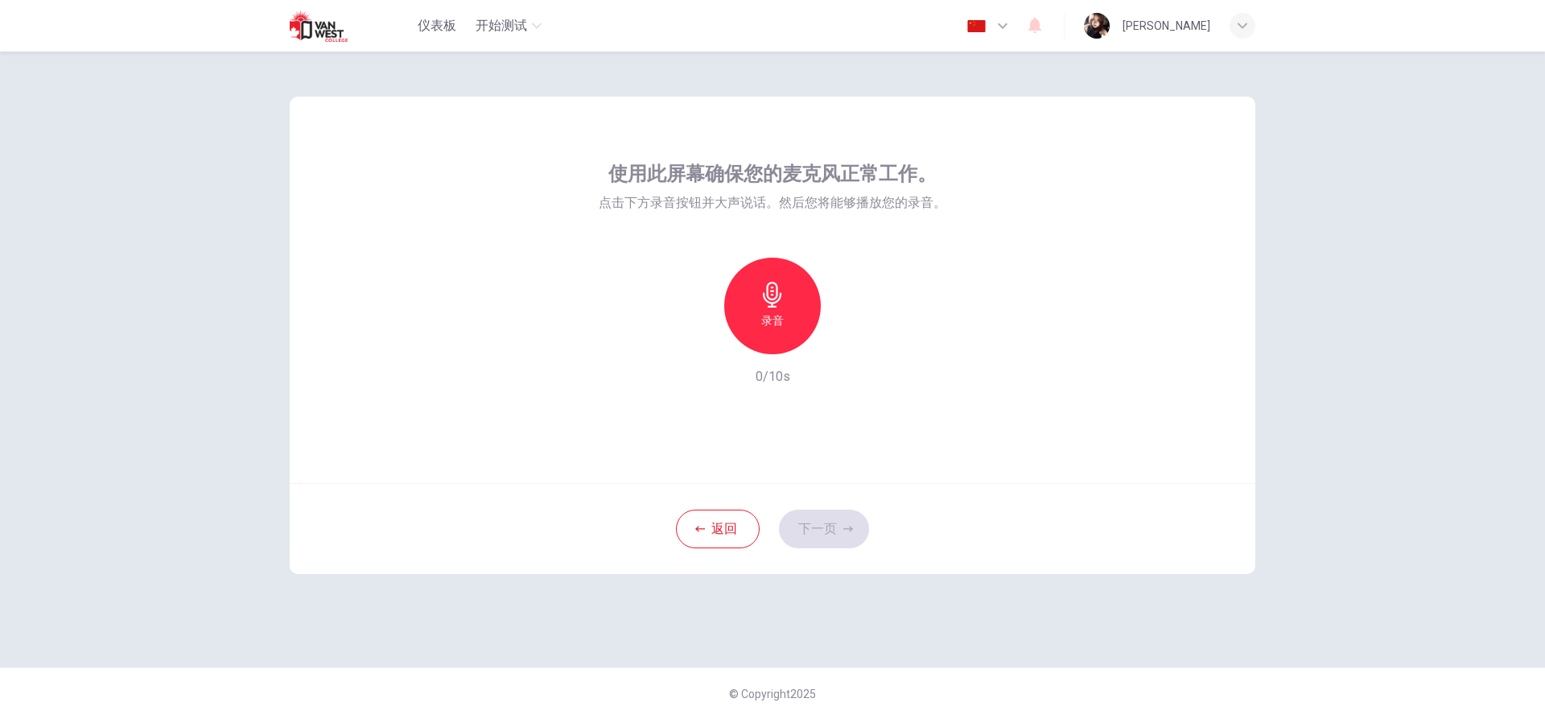
click at [771, 321] on h6 "录音" at bounding box center [772, 320] width 23 height 19
click at [773, 318] on h6 "停止" at bounding box center [772, 320] width 23 height 19
click at [839, 341] on icon "button" at bounding box center [847, 341] width 16 height 16
